Goal: Task Accomplishment & Management: Manage account settings

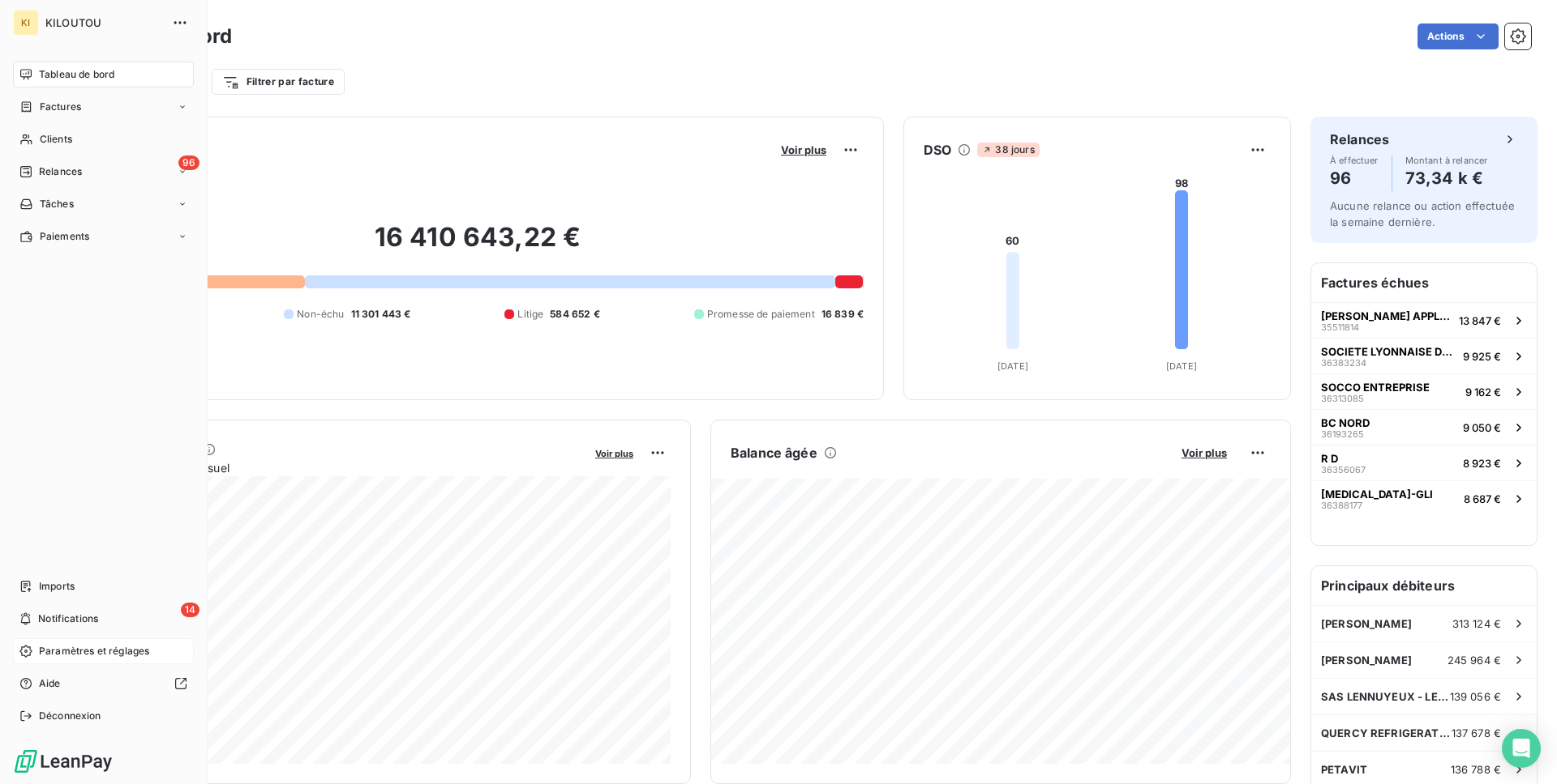
click at [77, 644] on span "Paramètres et réglages" at bounding box center [94, 651] width 110 height 15
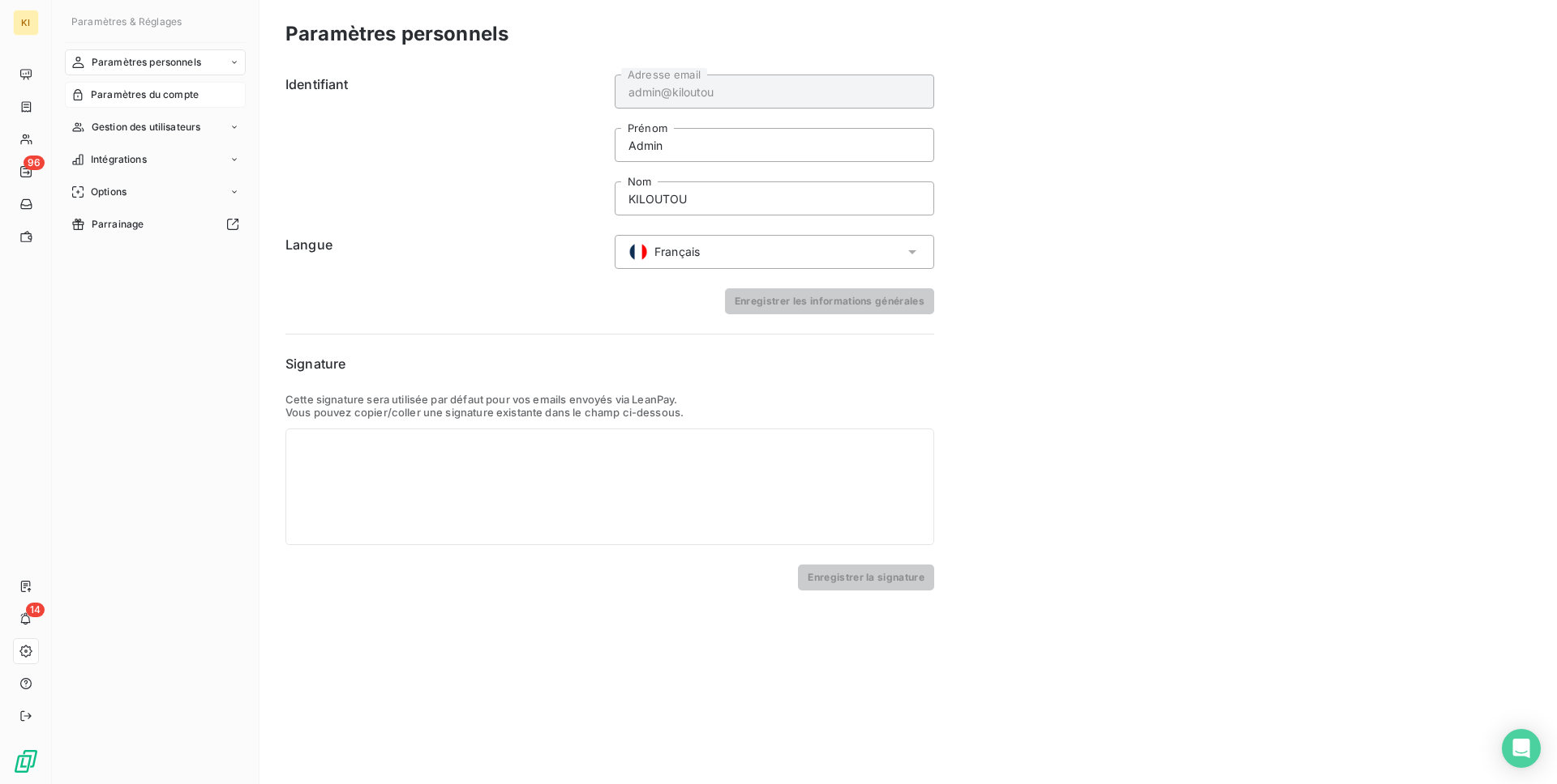
click at [164, 99] on span "Paramètres du compte" at bounding box center [145, 95] width 107 height 15
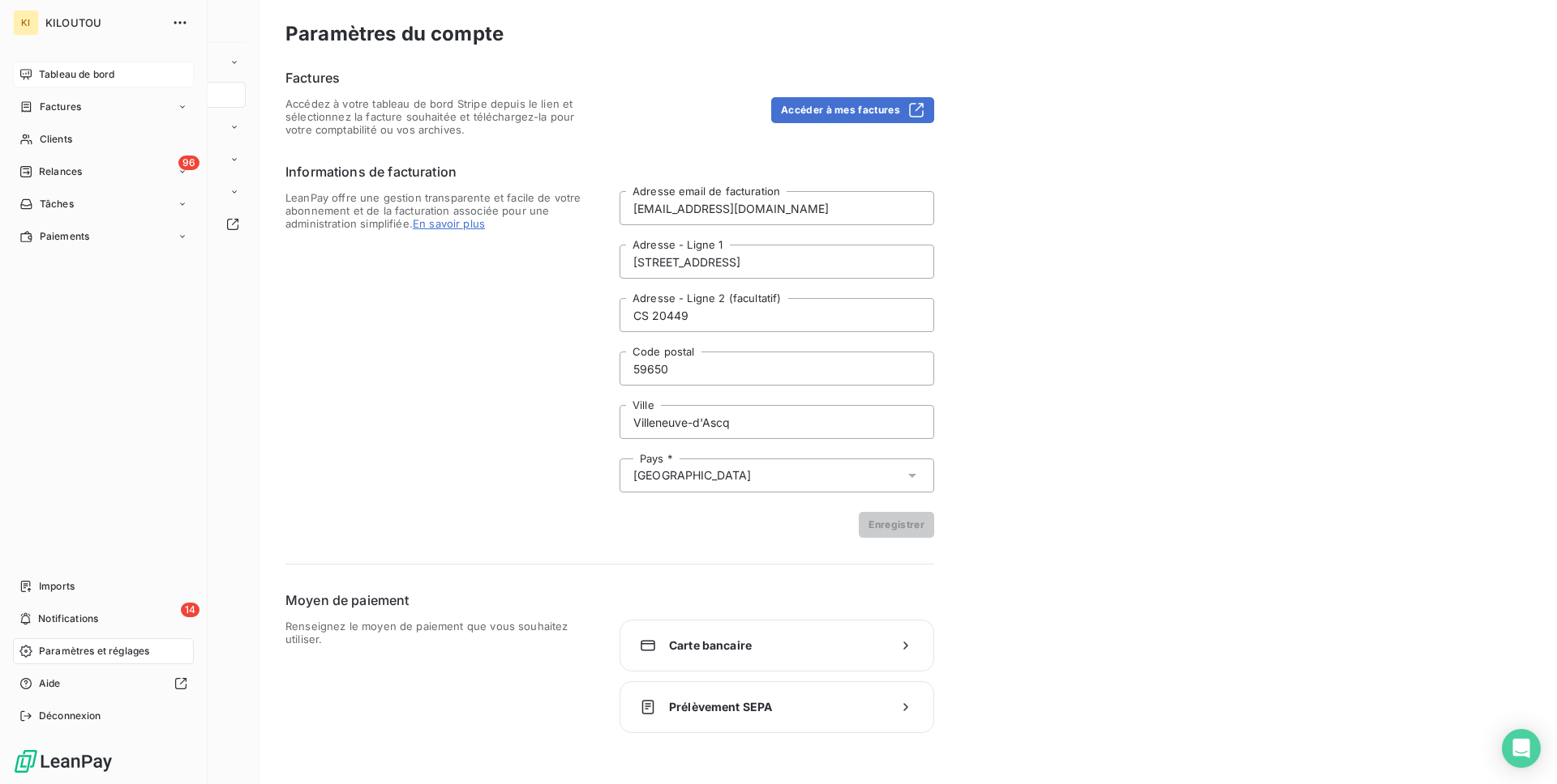
click at [48, 85] on div "Tableau de bord" at bounding box center [103, 75] width 181 height 26
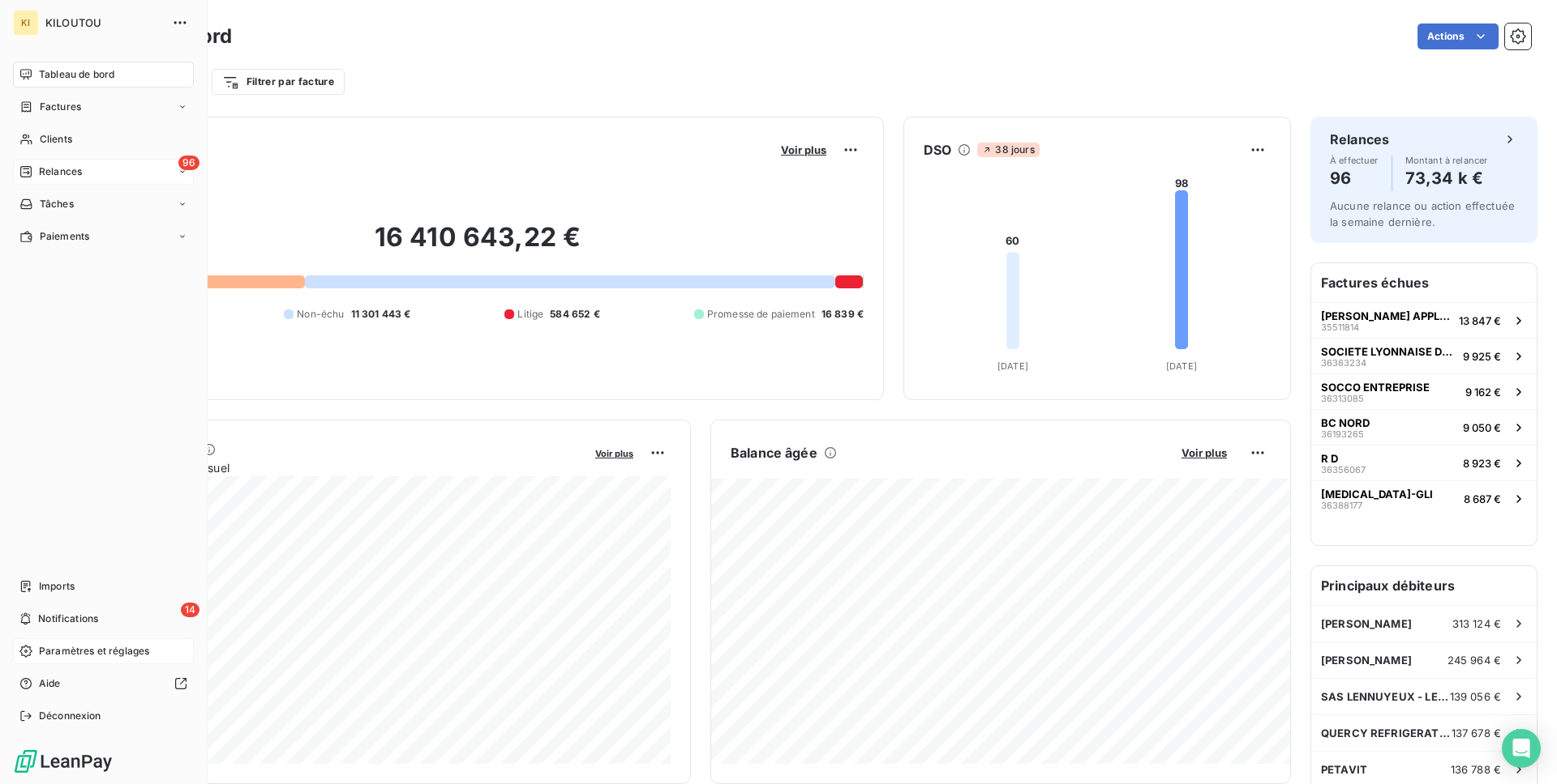
click at [80, 167] on span "Relances" at bounding box center [60, 172] width 43 height 15
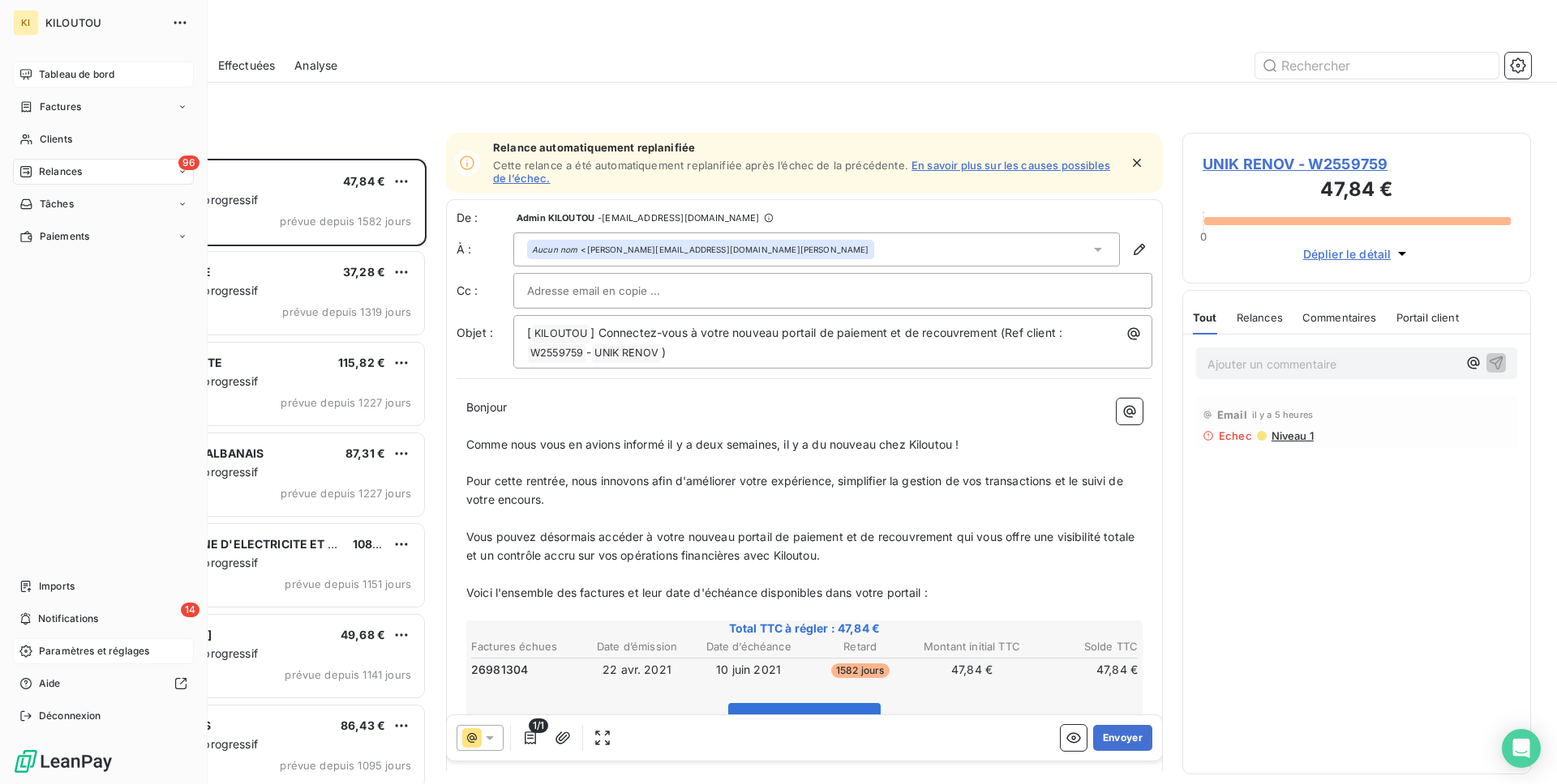
click at [50, 85] on div "Tableau de bord" at bounding box center [103, 75] width 181 height 26
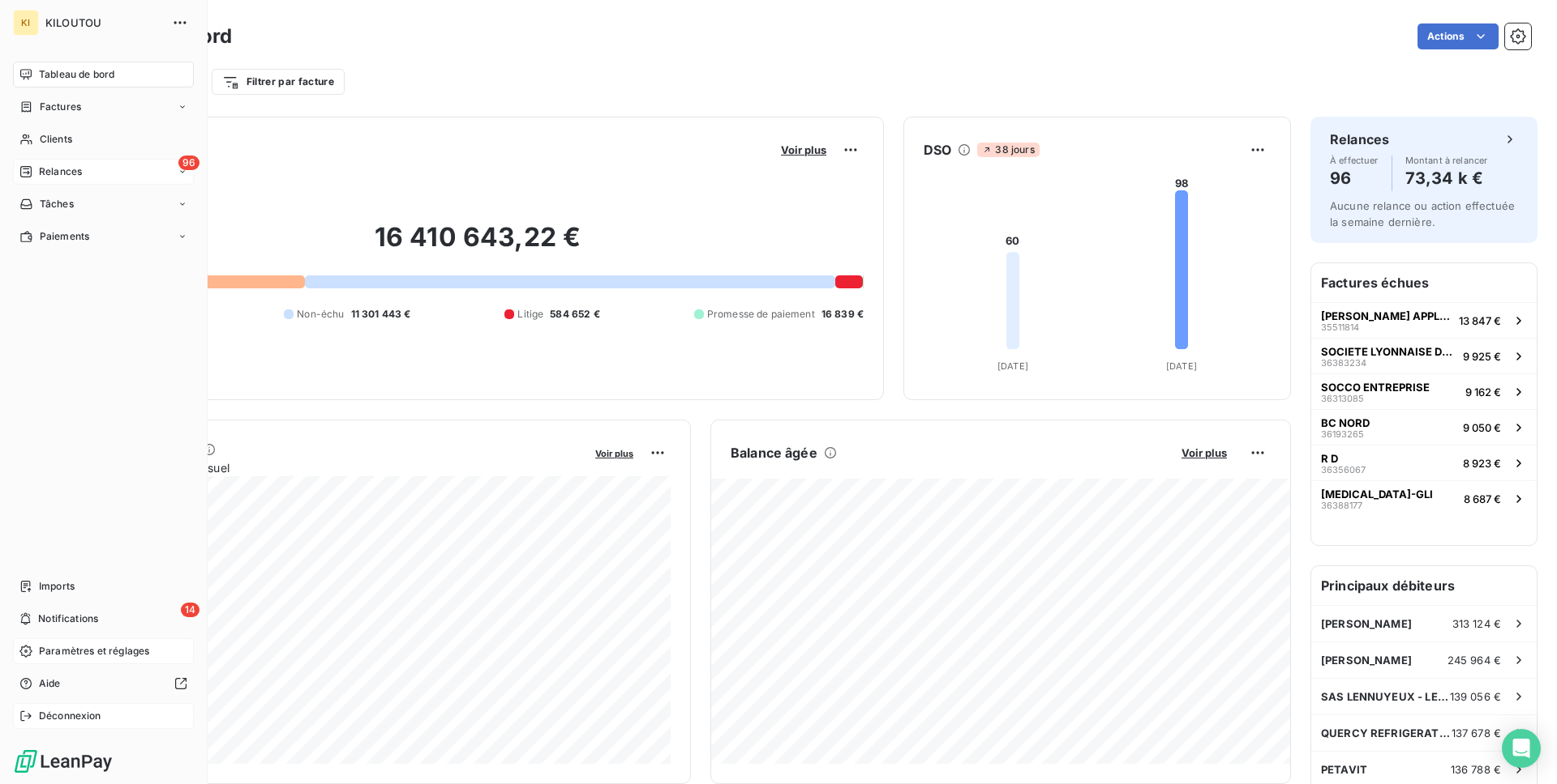
click at [82, 716] on span "Déconnexion" at bounding box center [70, 717] width 63 height 15
